Goal: Task Accomplishment & Management: Manage account settings

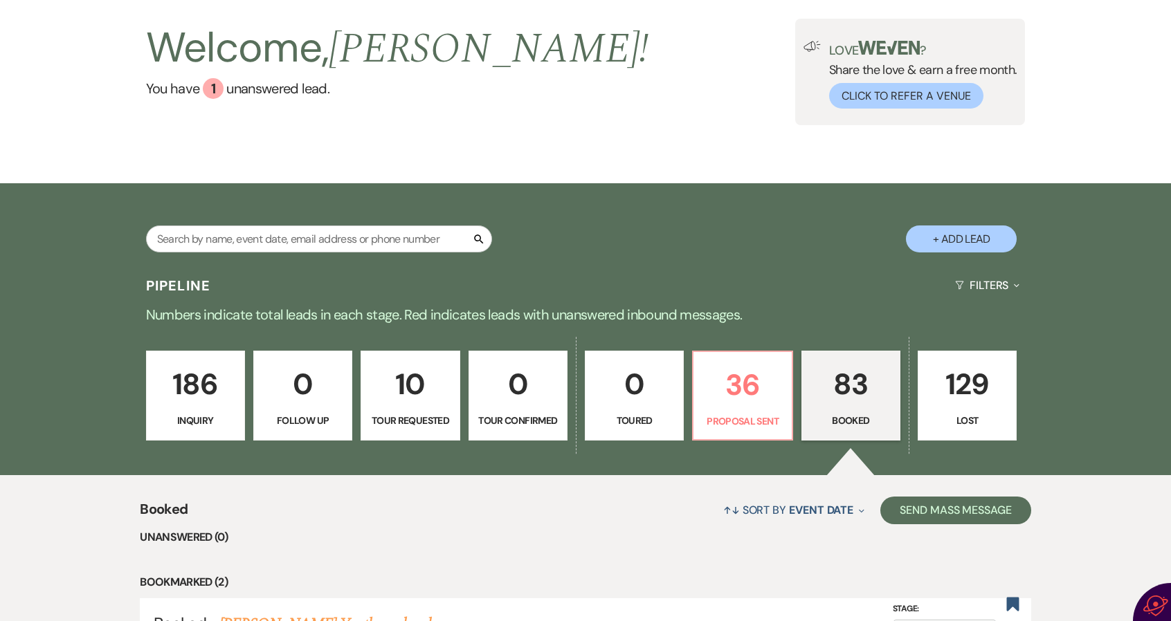
scroll to position [138, 0]
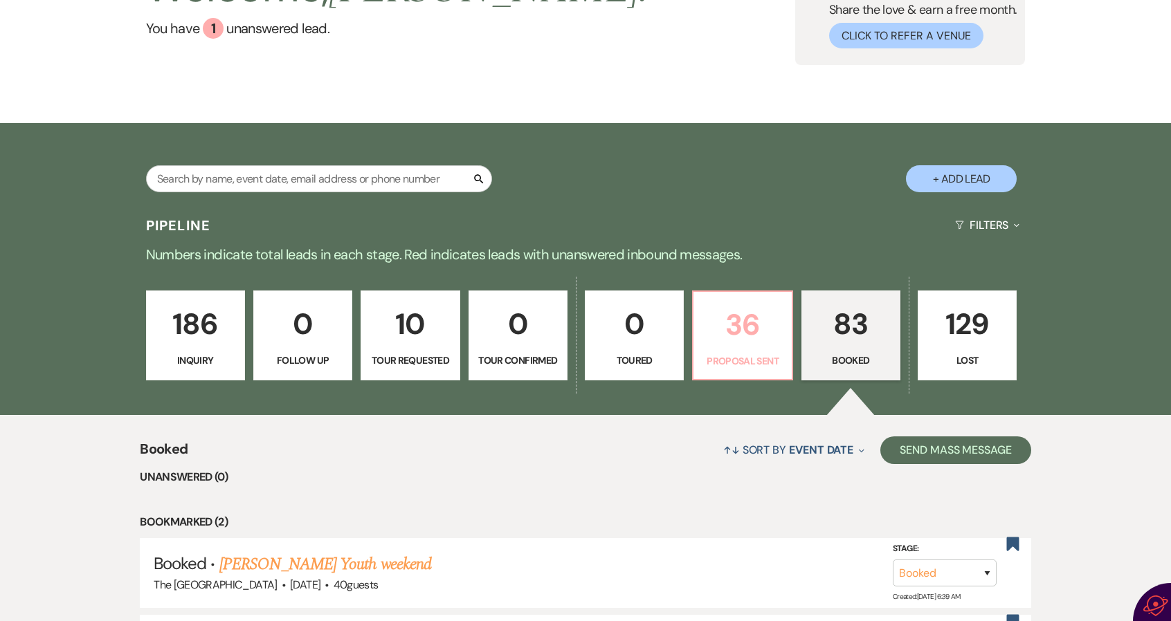
click at [747, 327] on p "36" at bounding box center [741, 325] width 81 height 46
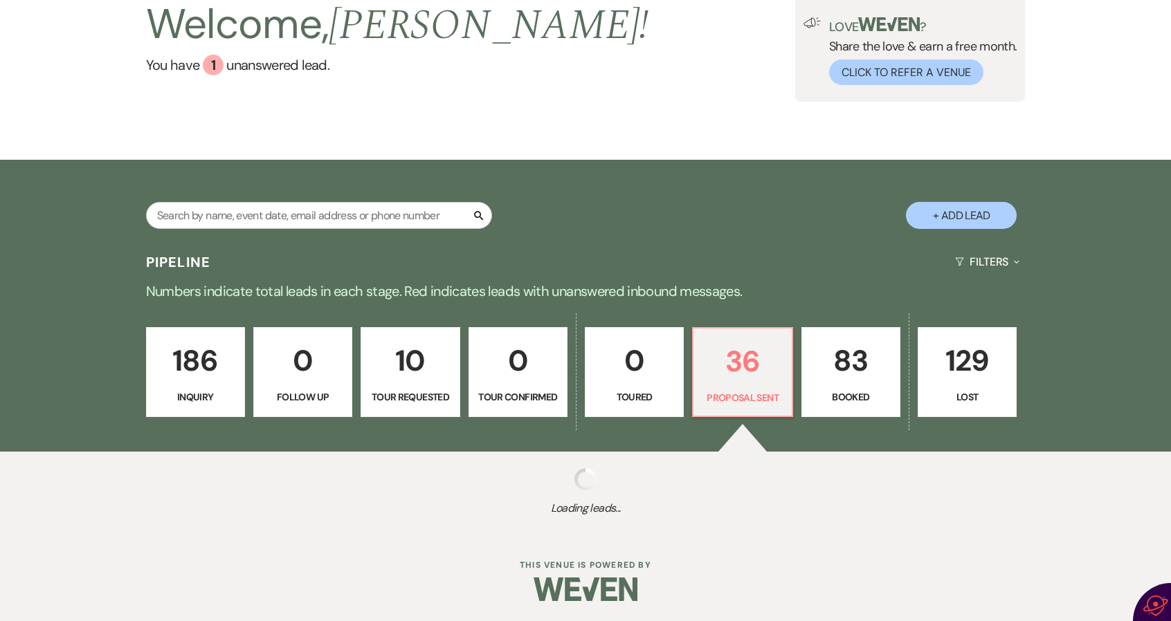
scroll to position [136, 0]
select select "6"
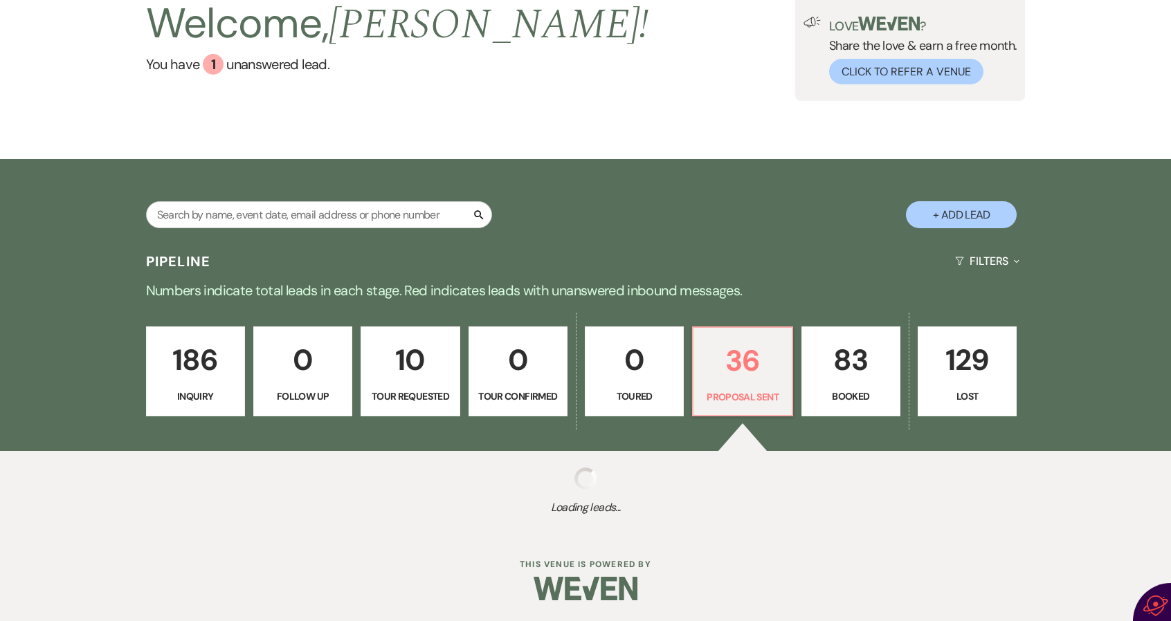
select select "6"
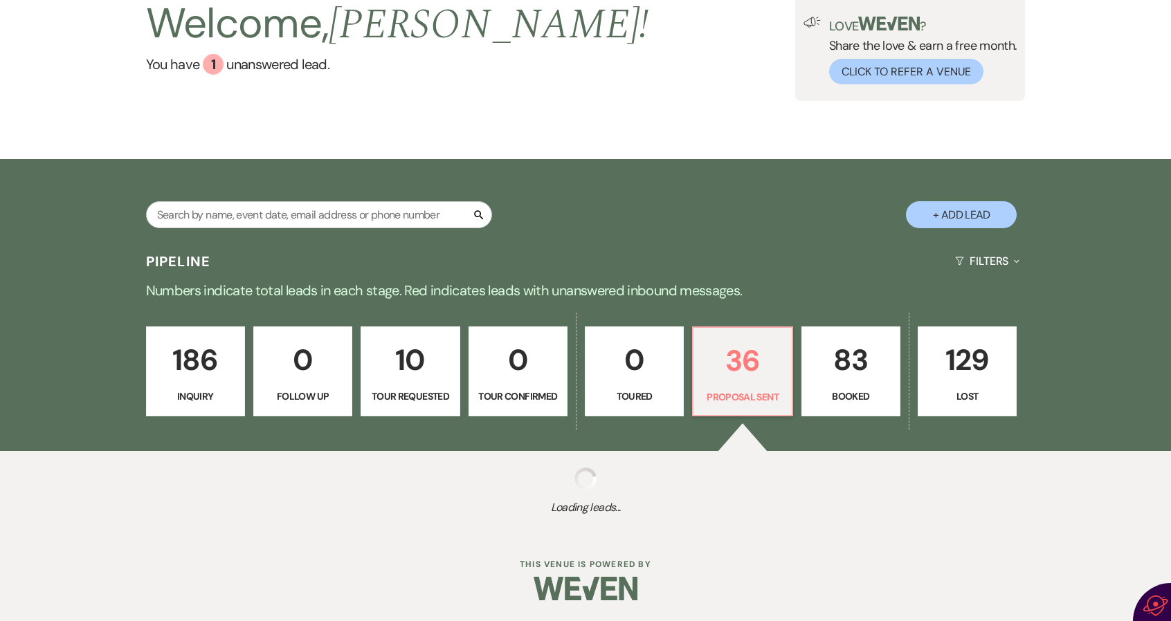
select select "6"
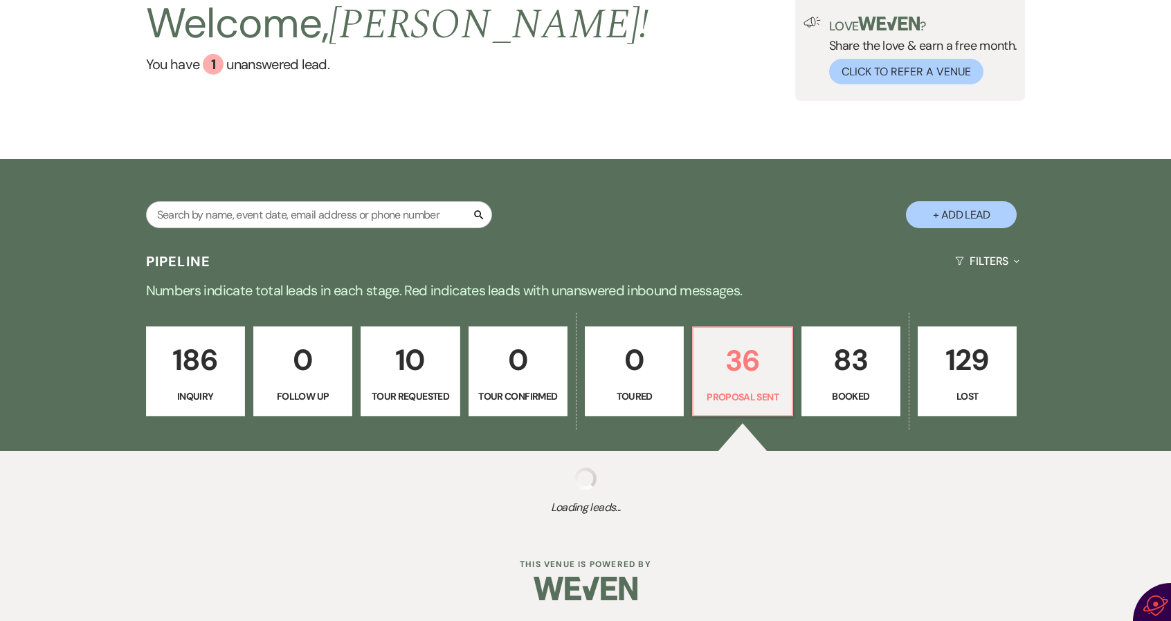
select select "6"
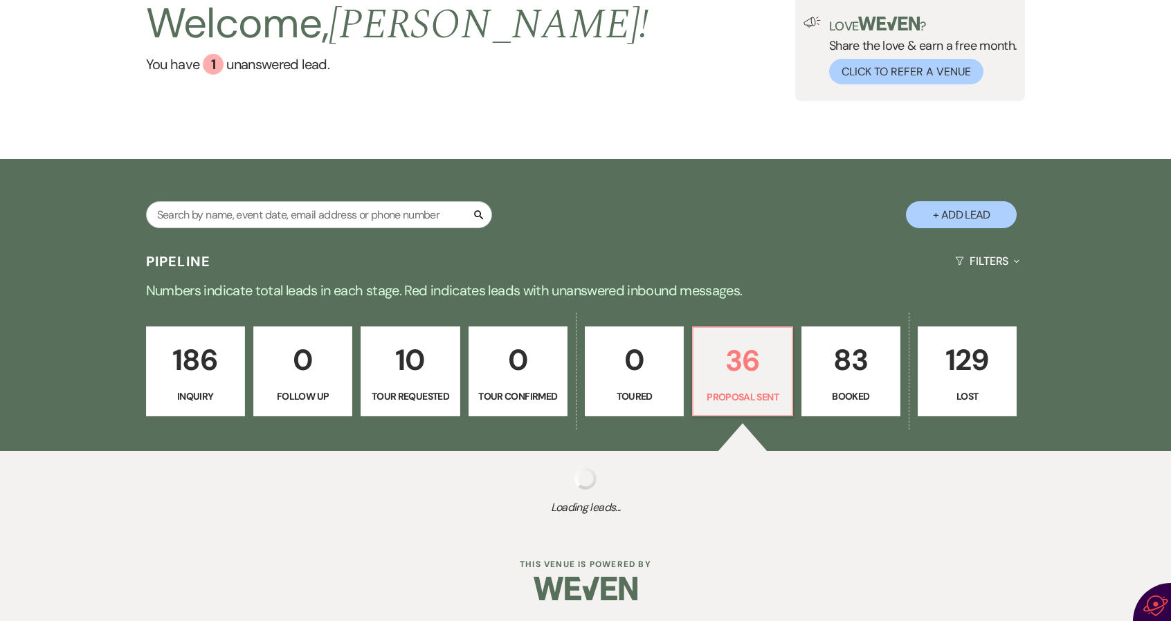
select select "6"
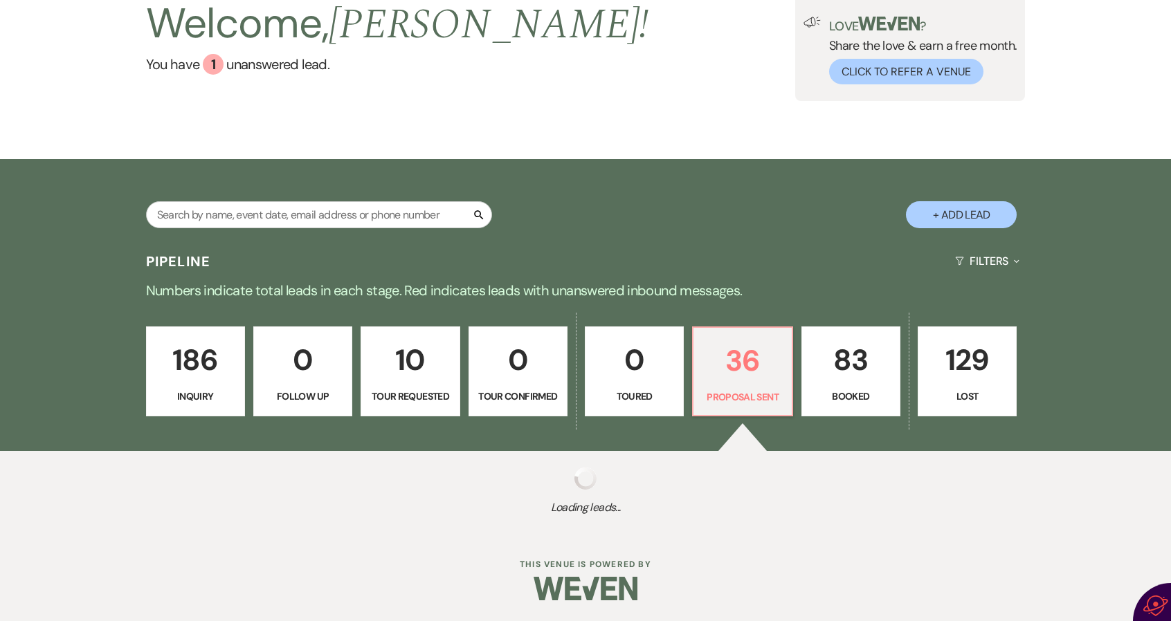
select select "6"
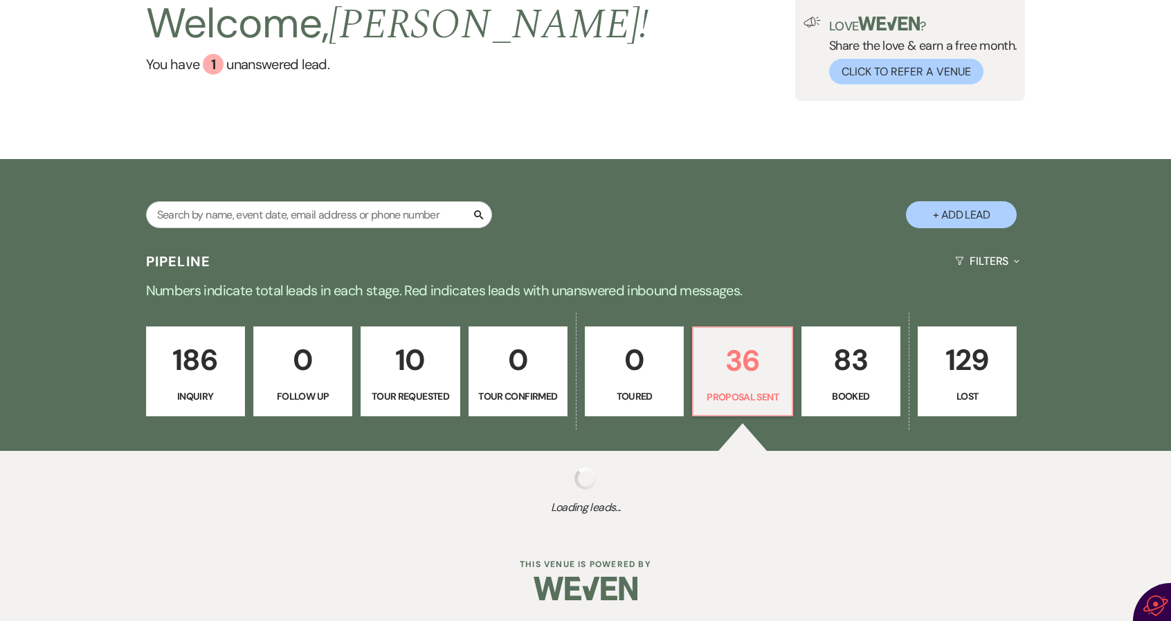
select select "6"
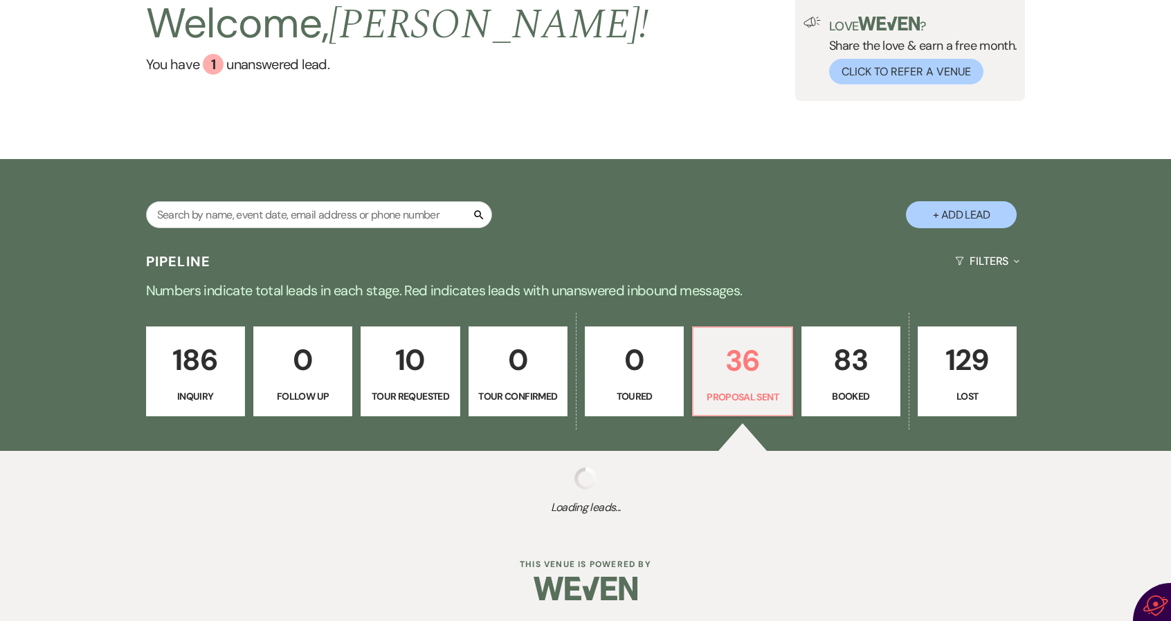
select select "6"
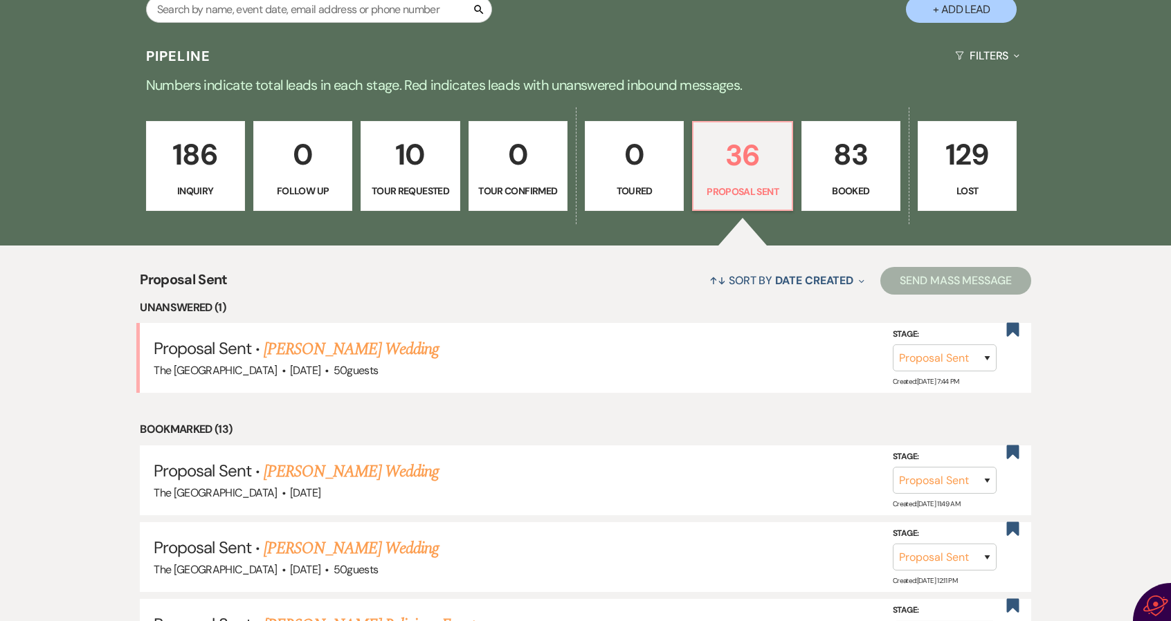
scroll to position [344, 0]
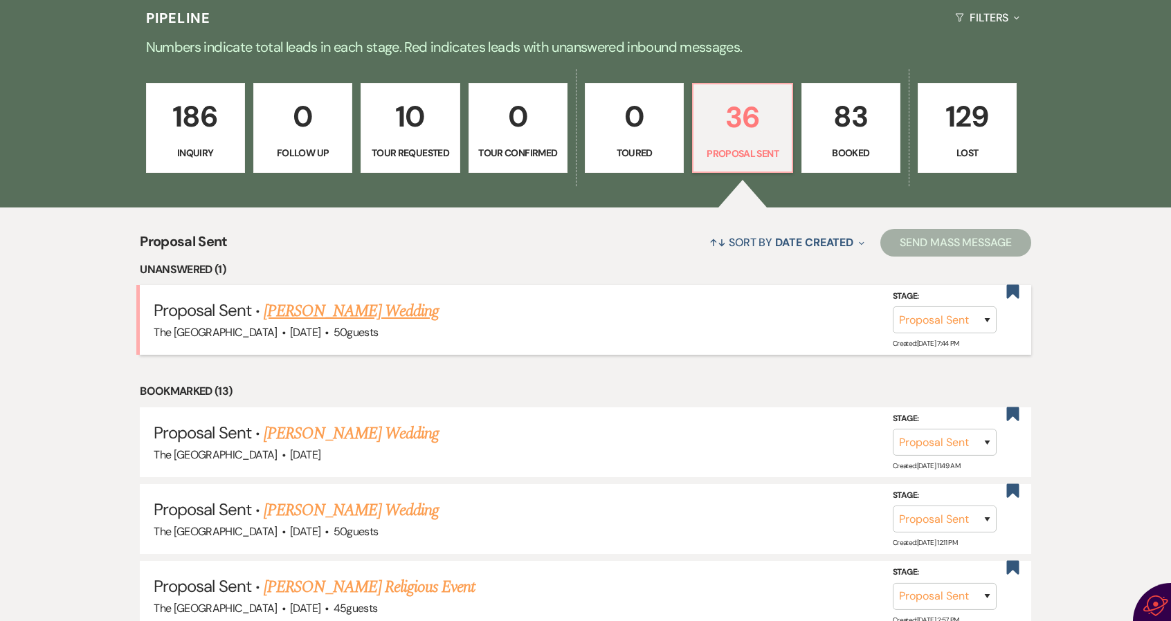
click at [334, 309] on link "Caitlin Horton's Wedding" at bounding box center [351, 311] width 175 height 25
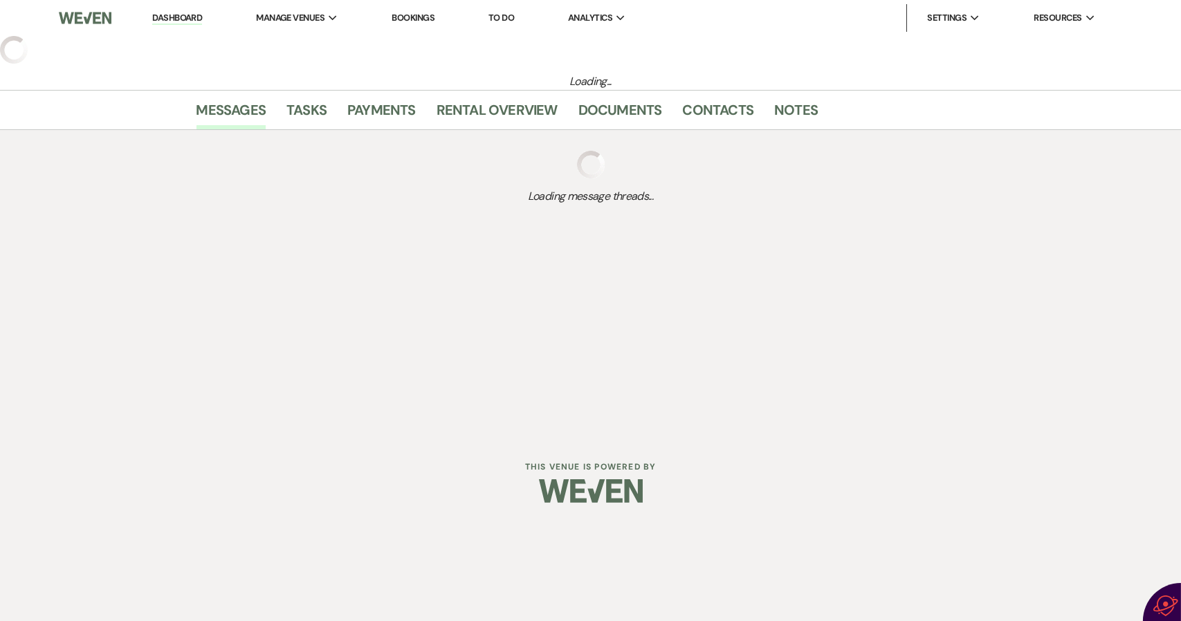
select select "6"
select select "14"
select select "13"
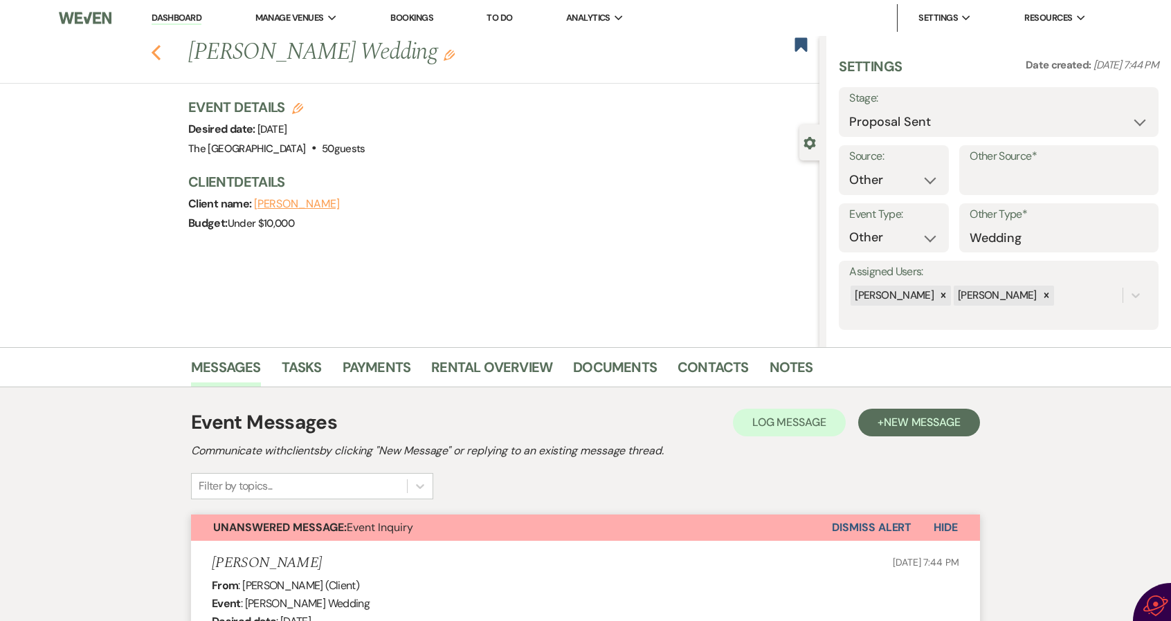
click at [158, 49] on icon "Previous" at bounding box center [156, 52] width 10 height 17
select select "6"
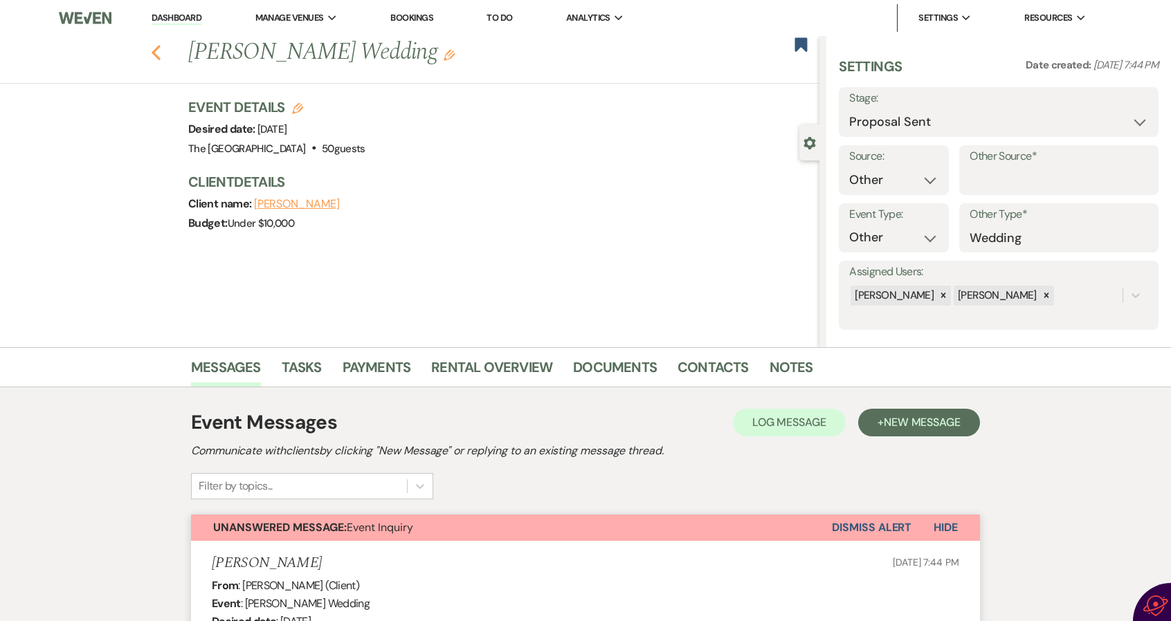
select select "6"
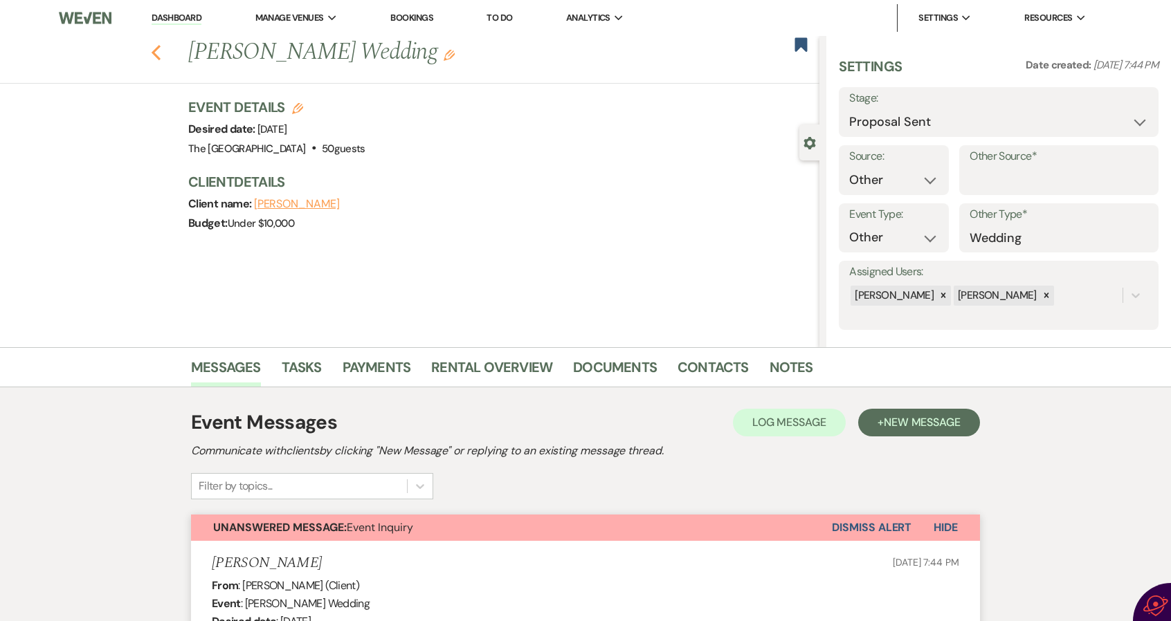
select select "6"
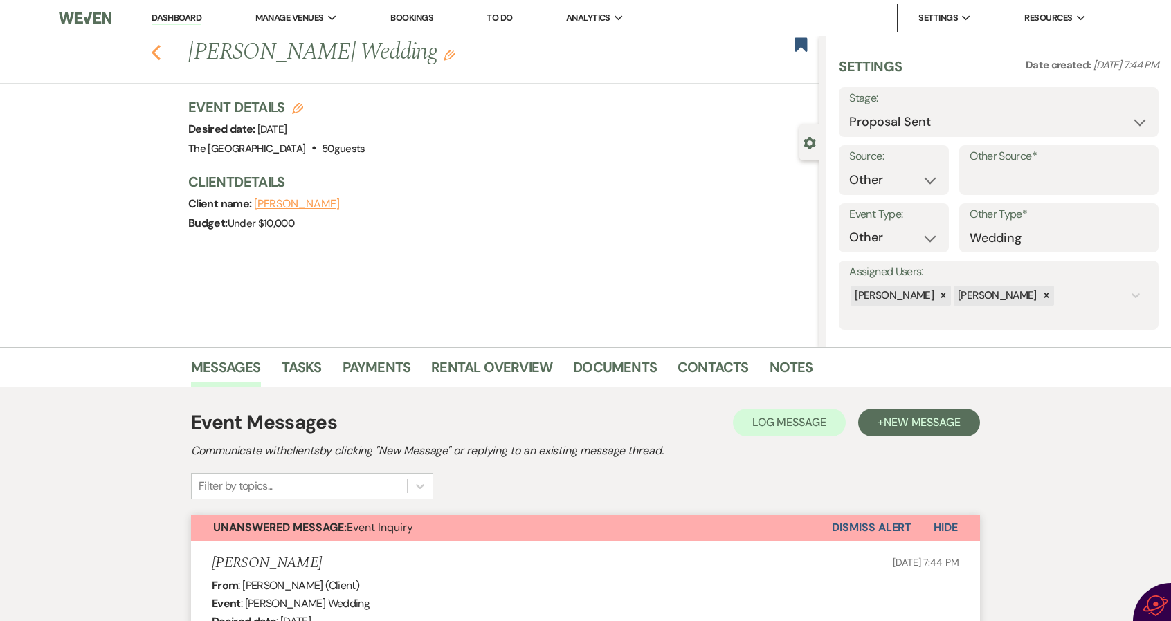
select select "6"
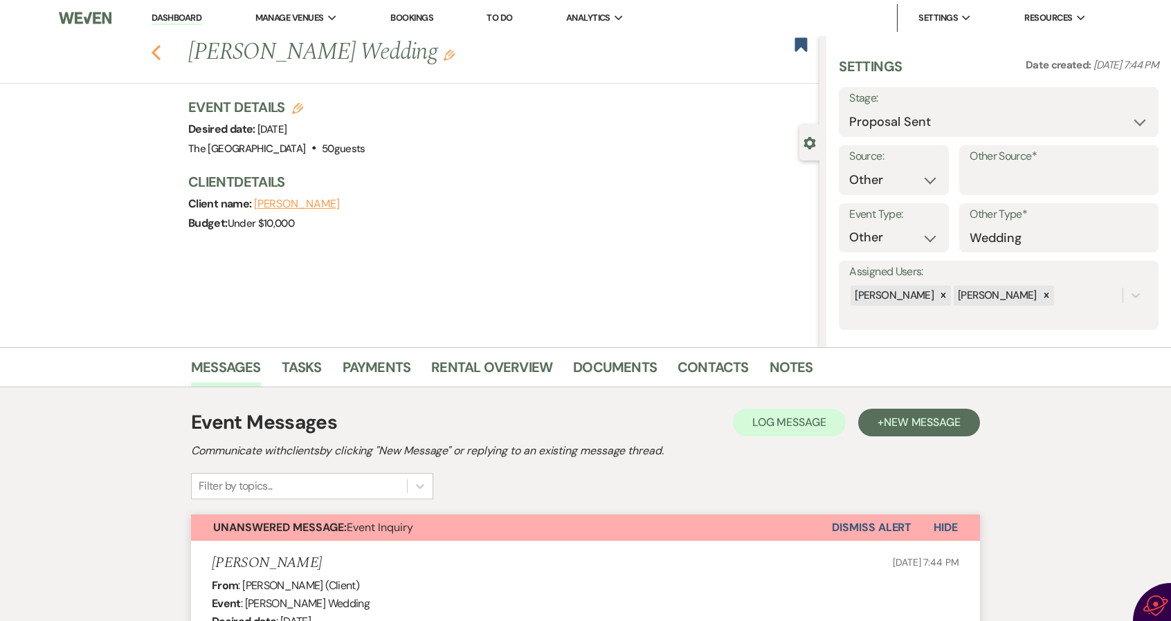
select select "6"
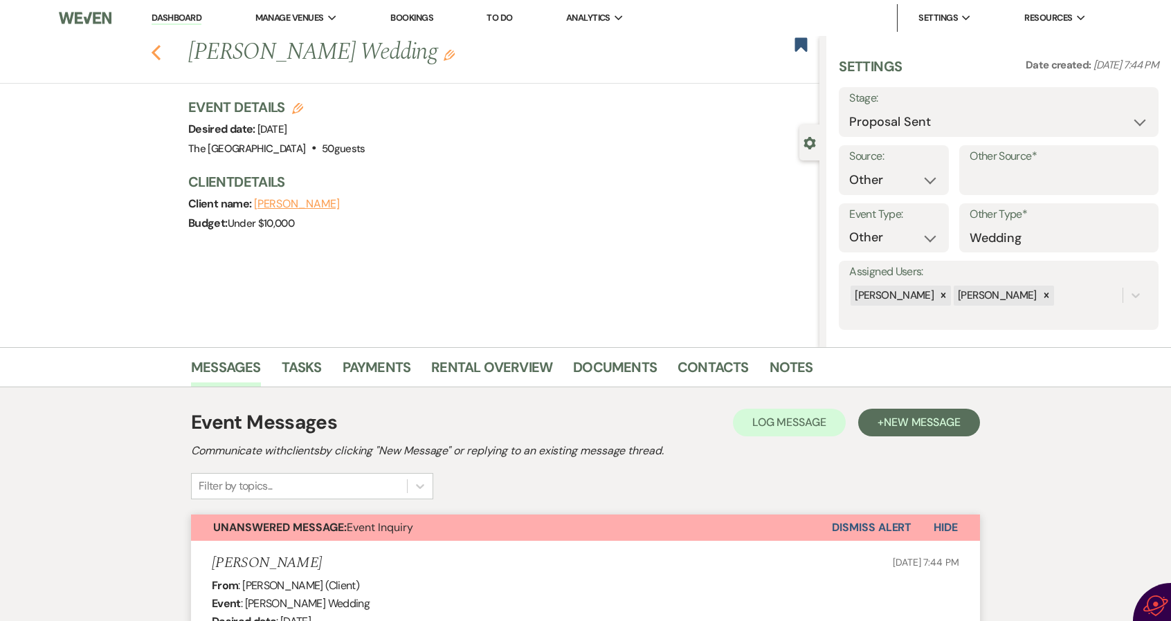
select select "6"
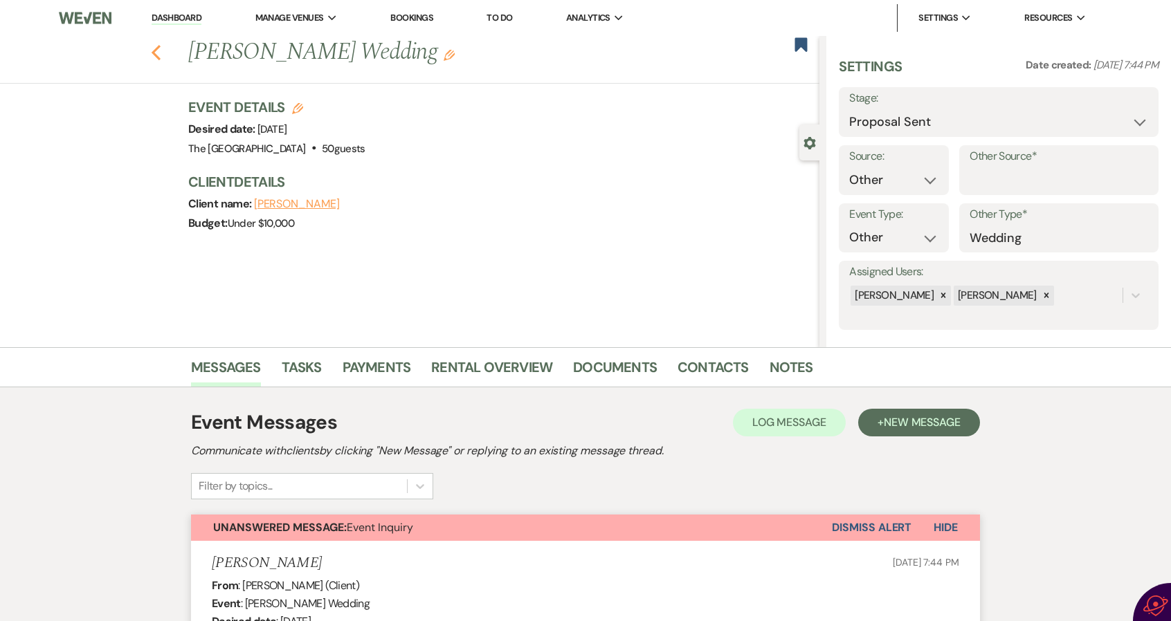
select select "6"
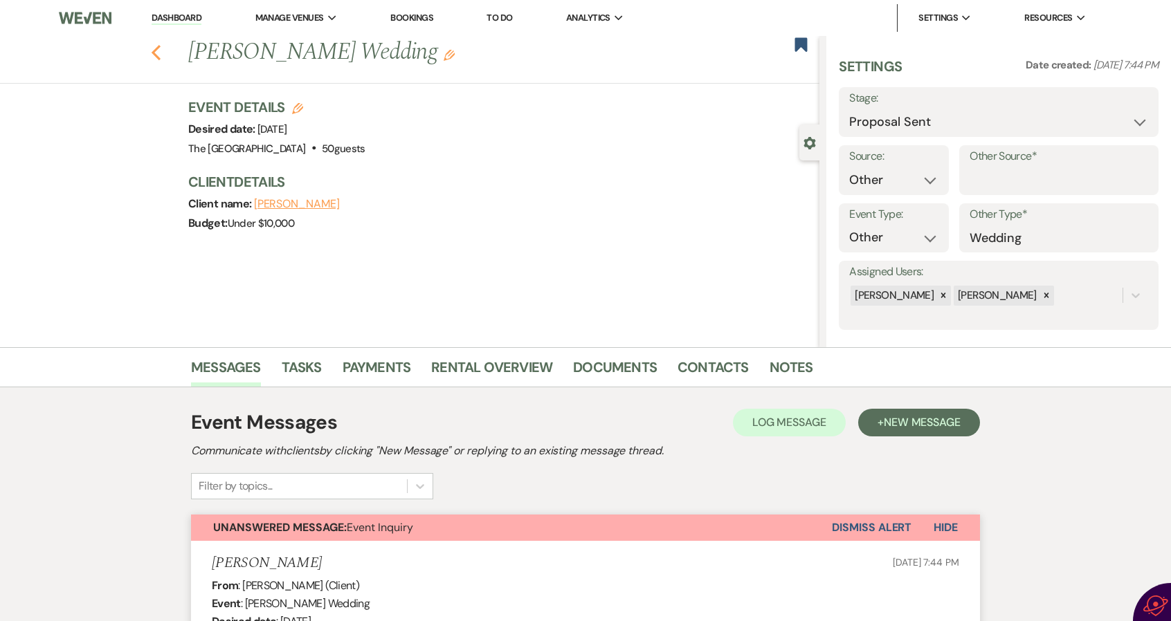
select select "6"
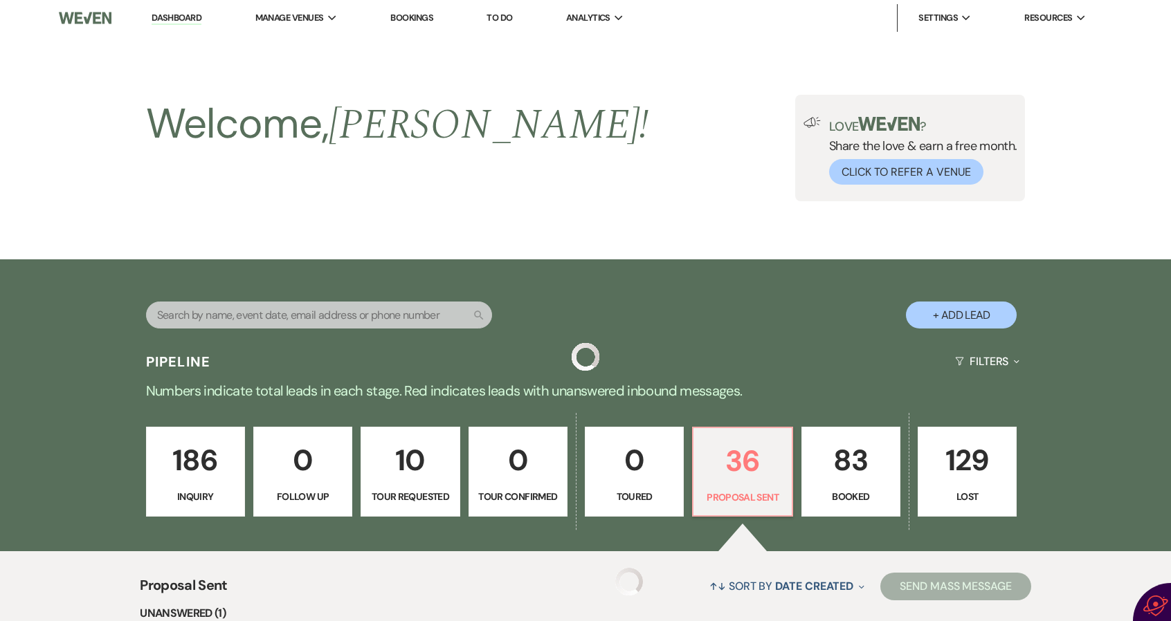
scroll to position [344, 0]
